Goal: Task Accomplishment & Management: Manage account settings

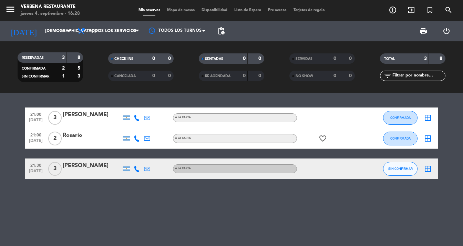
click at [322, 135] on icon "favorite_border" at bounding box center [323, 138] width 8 height 8
click at [101, 171] on div at bounding box center [92, 173] width 59 height 6
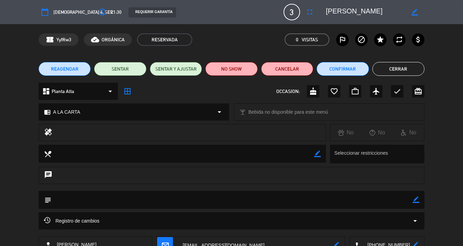
click at [375, 11] on textarea at bounding box center [365, 12] width 79 height 12
click at [340, 68] on button "Confirmar" at bounding box center [342, 69] width 52 height 14
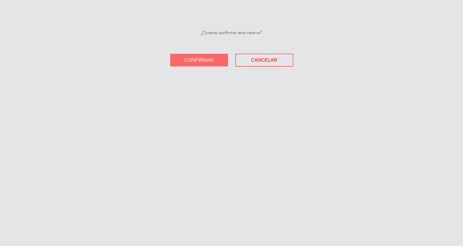
click at [205, 66] on div "¿Quieres confirmar esta reserva? Confirmar Cancelar" at bounding box center [231, 123] width 463 height 246
click at [204, 61] on span "Confirmar" at bounding box center [198, 60] width 29 height 6
